Goal: Task Accomplishment & Management: Manage account settings

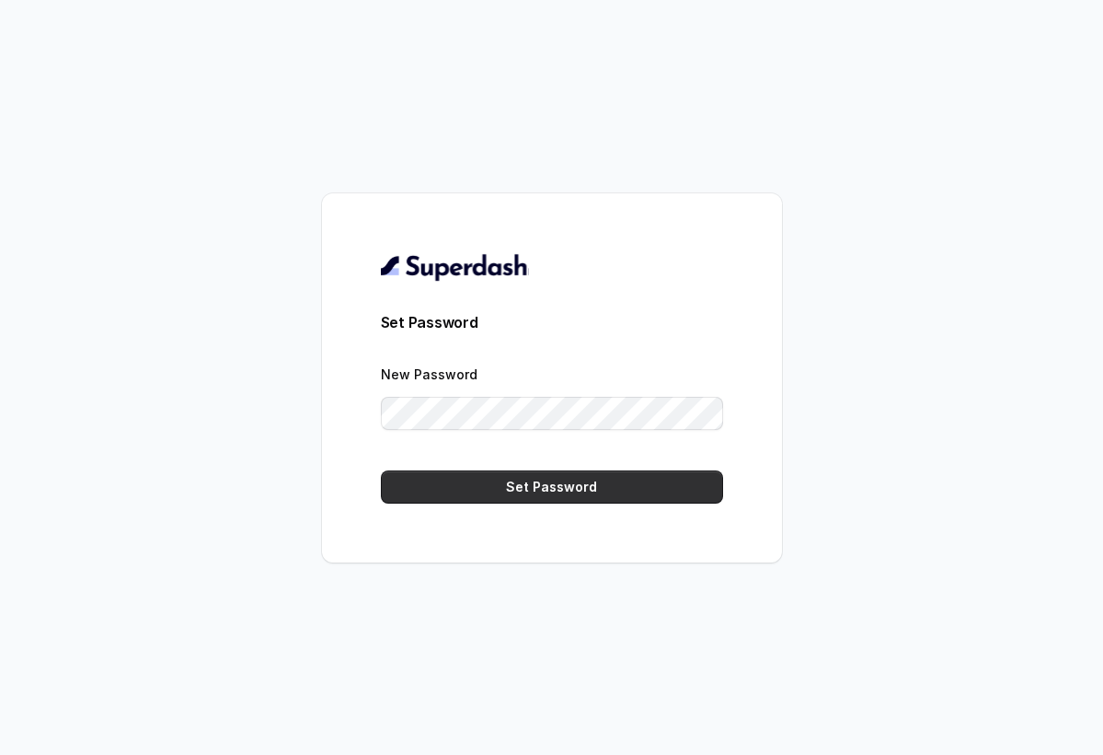
click at [518, 486] on button "Set Password" at bounding box center [552, 486] width 342 height 33
click at [560, 483] on button "Set Password" at bounding box center [552, 486] width 342 height 33
click at [536, 486] on button "Set Password" at bounding box center [552, 486] width 342 height 33
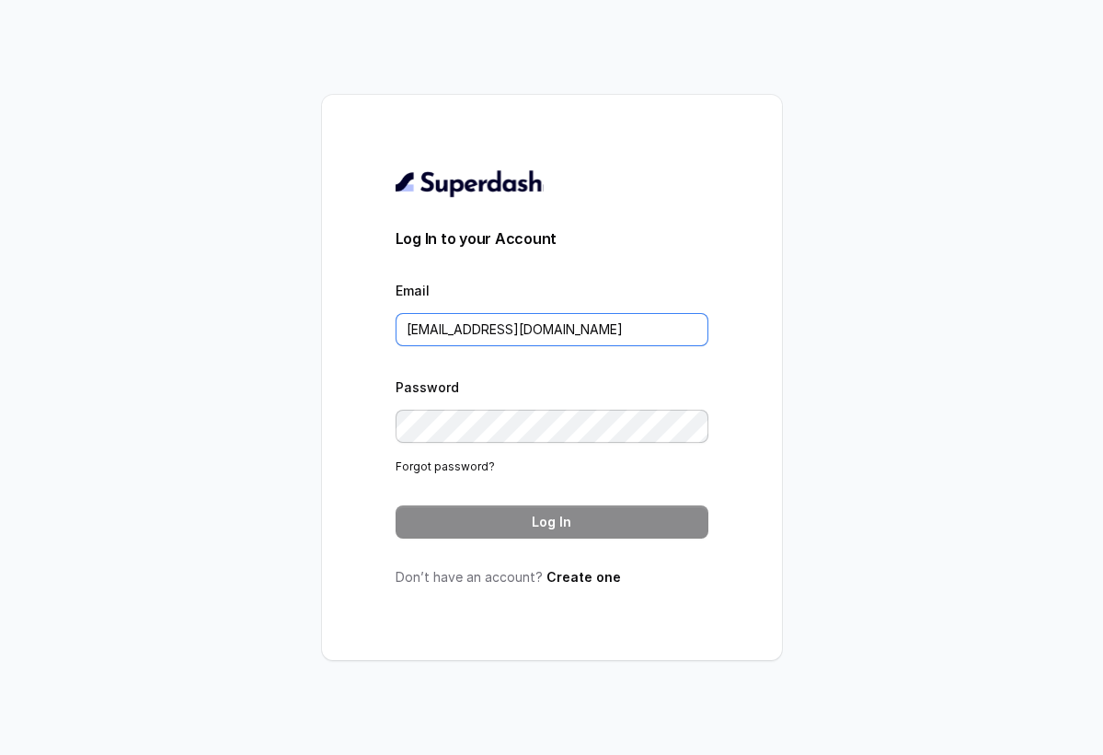
type input "[EMAIL_ADDRESS][DOMAIN_NAME]"
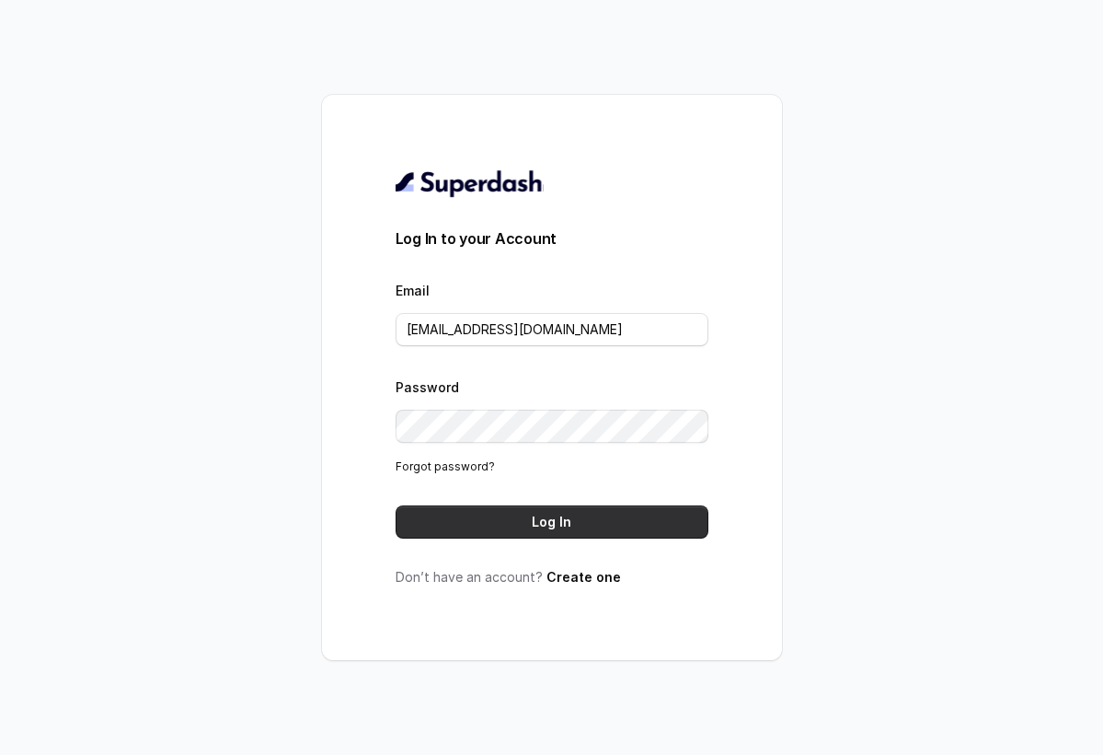
click at [527, 536] on button "Log In" at bounding box center [552, 521] width 313 height 33
click at [456, 473] on link "Forgot password?" at bounding box center [445, 466] width 99 height 14
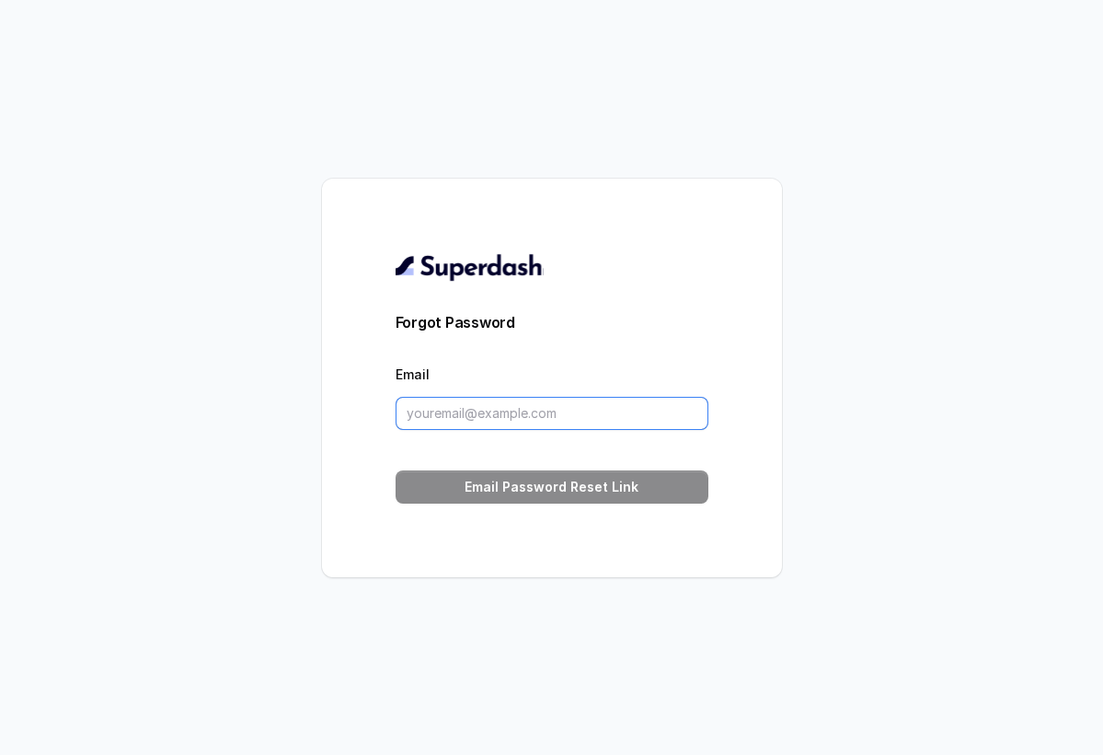
click at [458, 428] on input "Email" at bounding box center [552, 413] width 313 height 33
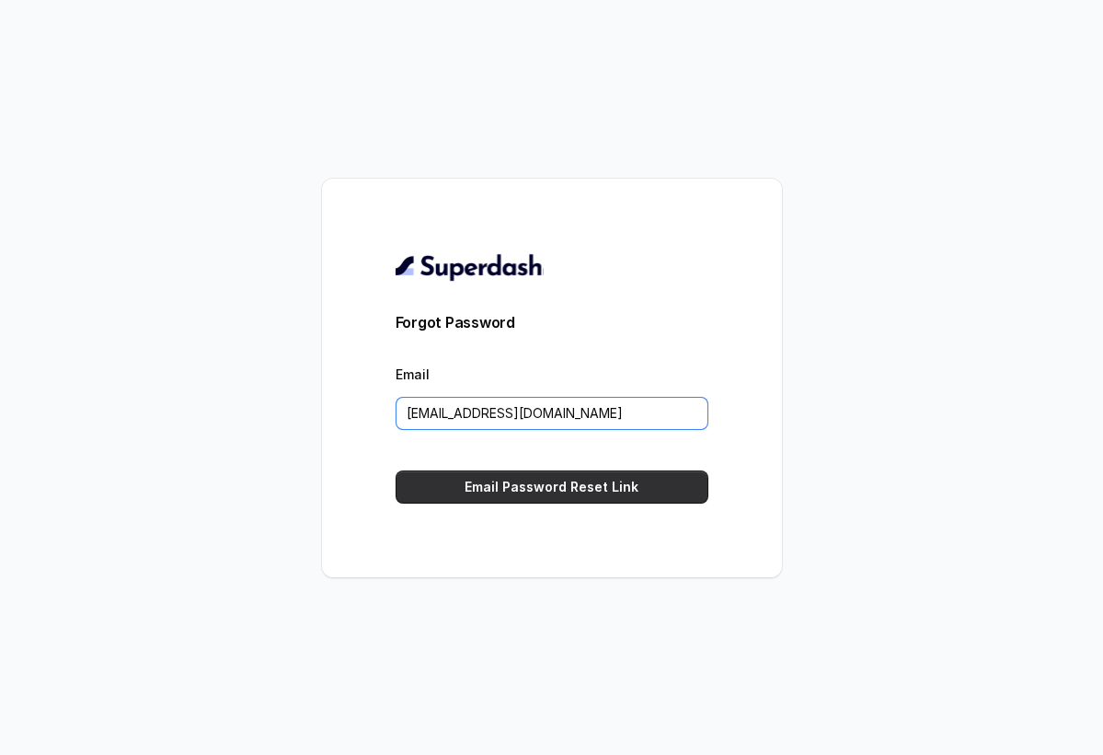
type input "[EMAIL_ADDRESS][DOMAIN_NAME]"
click at [472, 475] on button "Email Password Reset Link" at bounding box center [552, 486] width 313 height 33
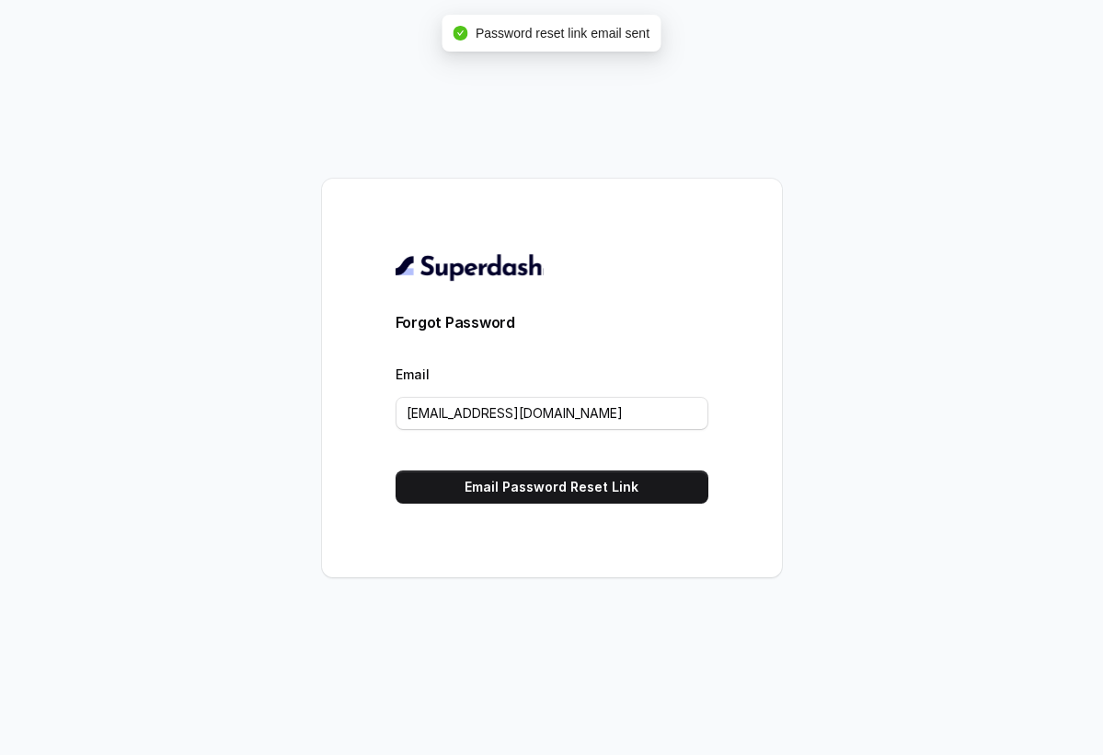
click at [473, 489] on button "Email Password Reset Link" at bounding box center [552, 486] width 313 height 33
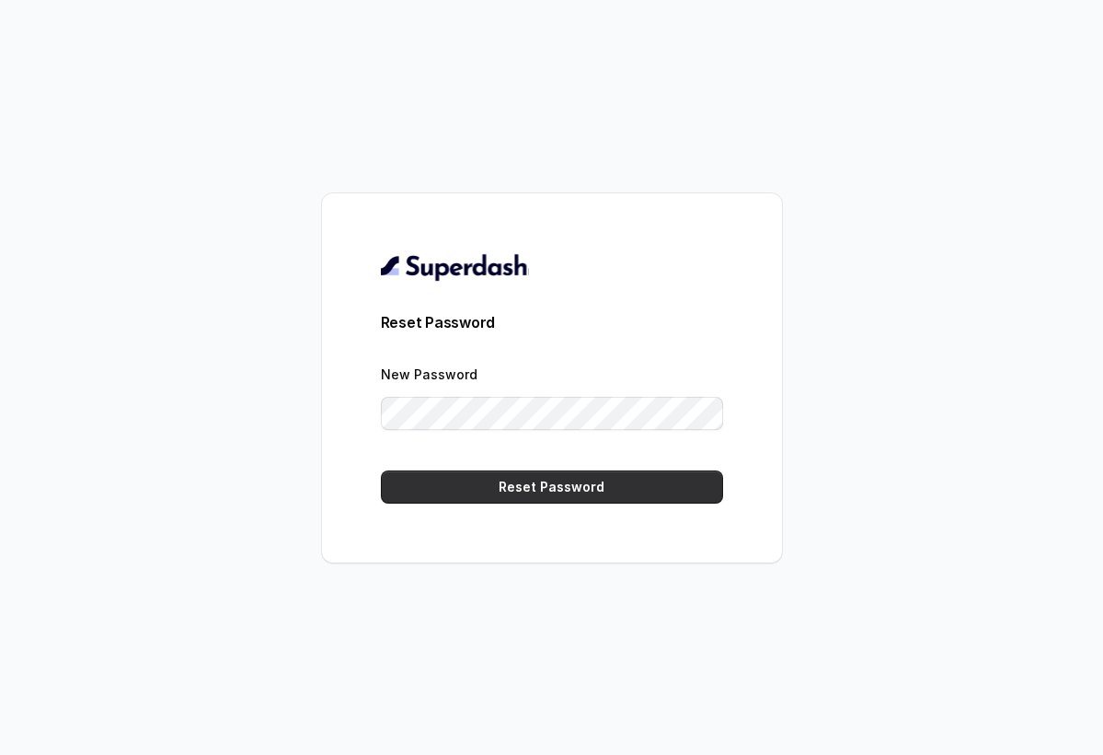
click at [526, 490] on button "Reset Password" at bounding box center [552, 486] width 342 height 33
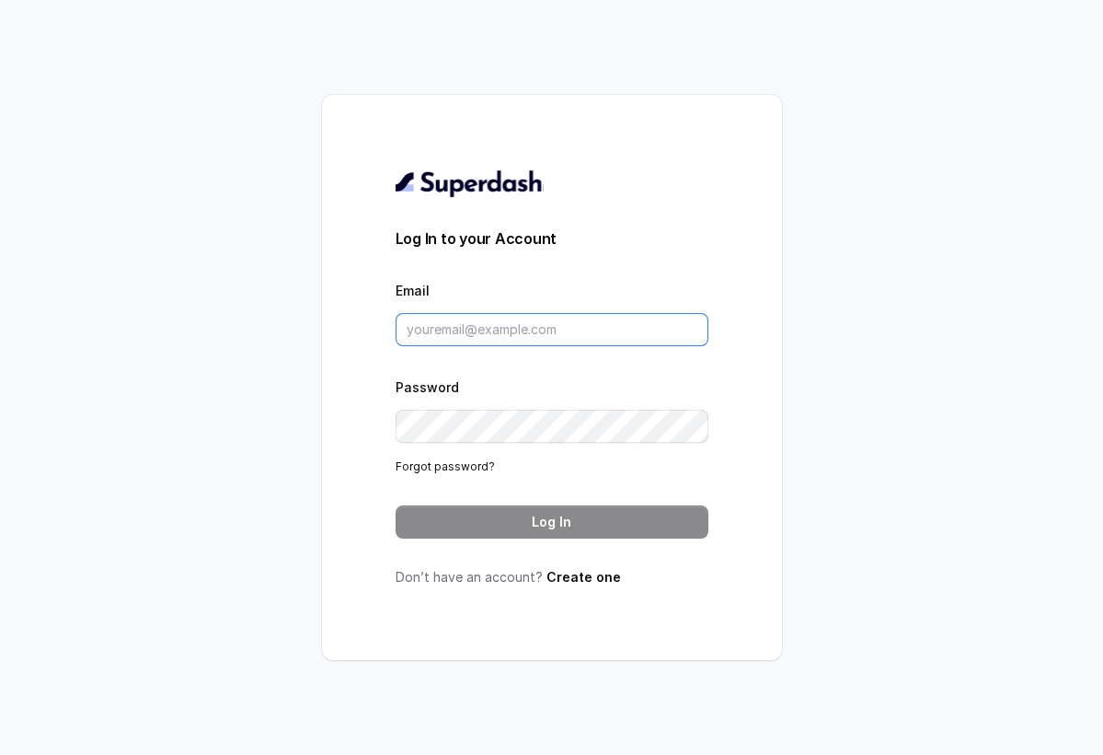
type input "[EMAIL_ADDRESS][DOMAIN_NAME]"
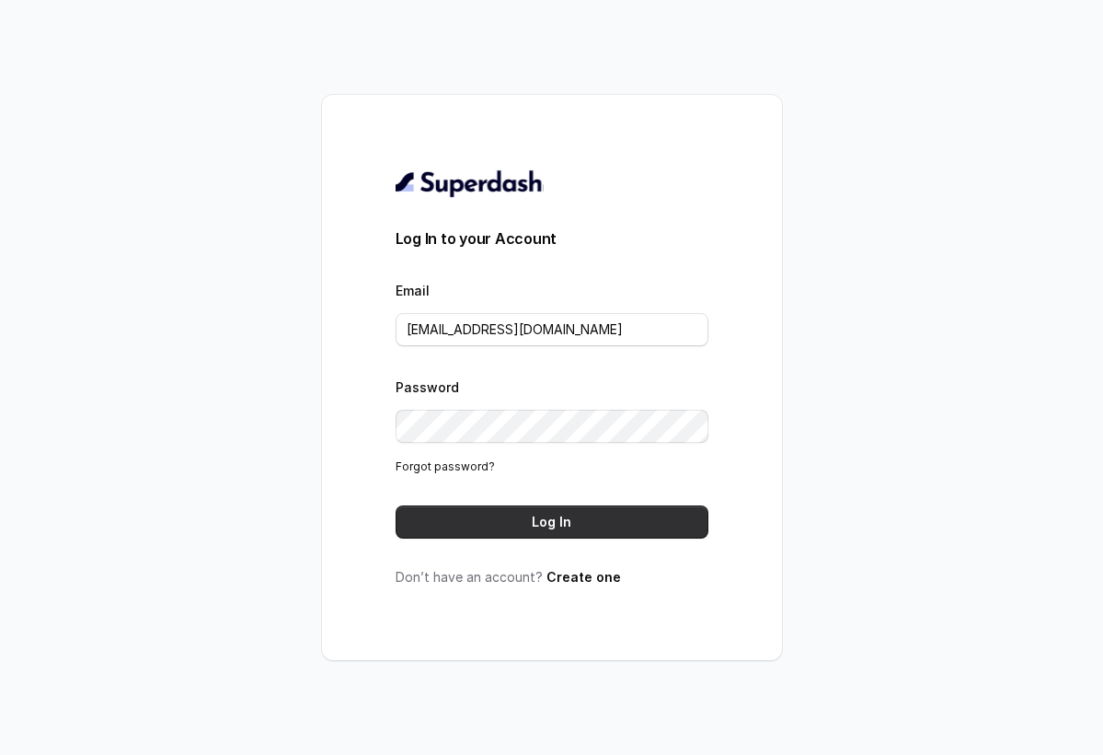
click at [532, 521] on button "Log In" at bounding box center [552, 521] width 313 height 33
